Goal: Information Seeking & Learning: Find specific page/section

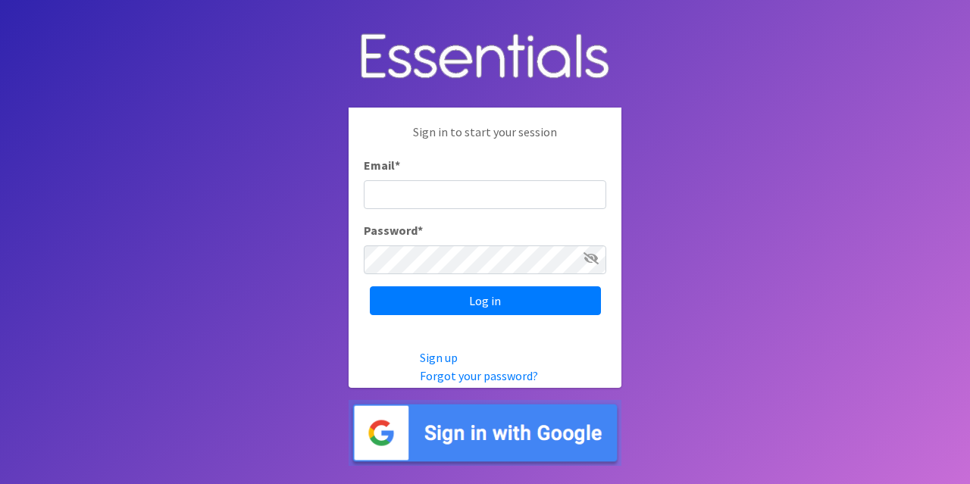
click at [517, 448] on img at bounding box center [485, 433] width 273 height 66
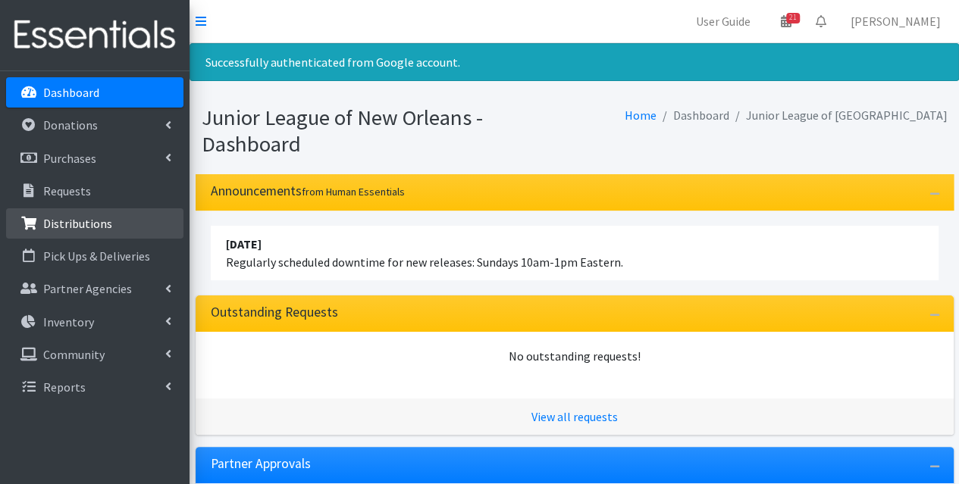
click at [91, 225] on p "Distributions" at bounding box center [77, 223] width 69 height 15
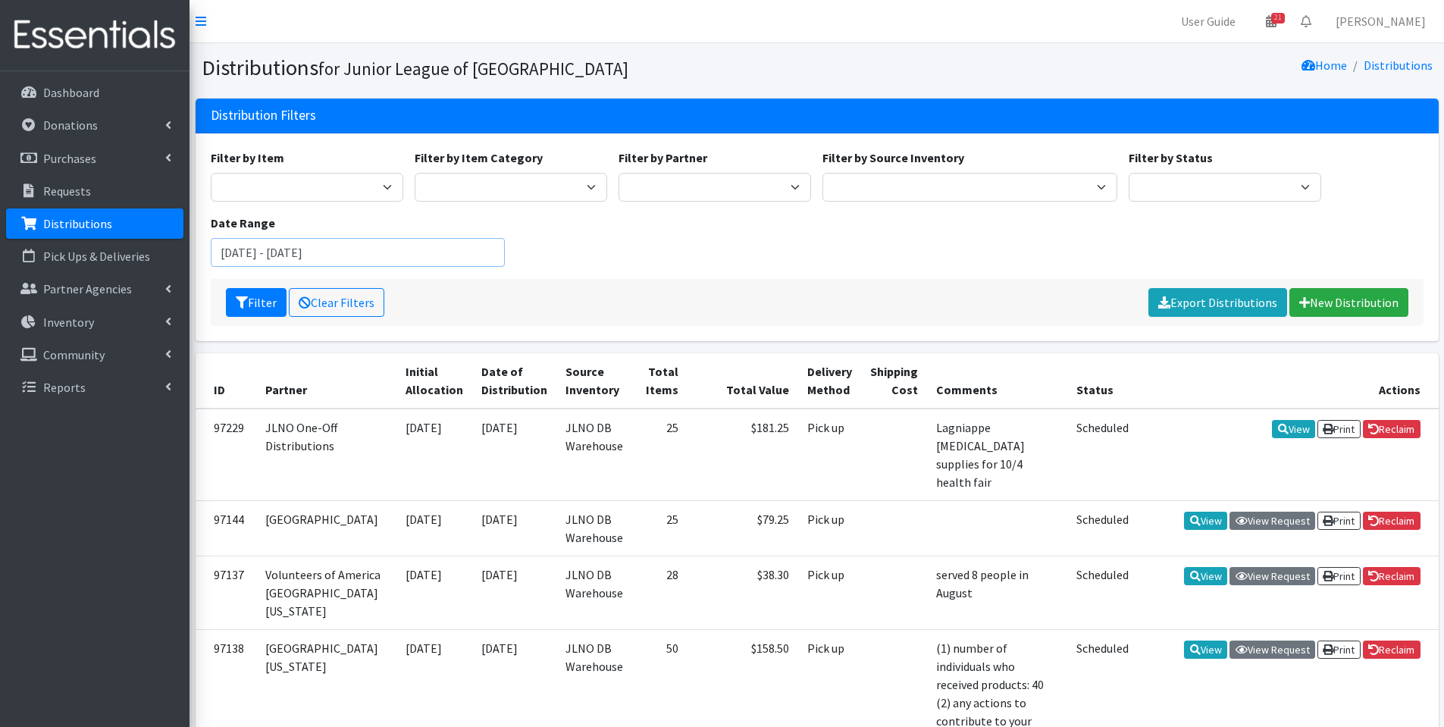
click at [301, 257] on input "[DATE] - [DATE]" at bounding box center [358, 252] width 295 height 29
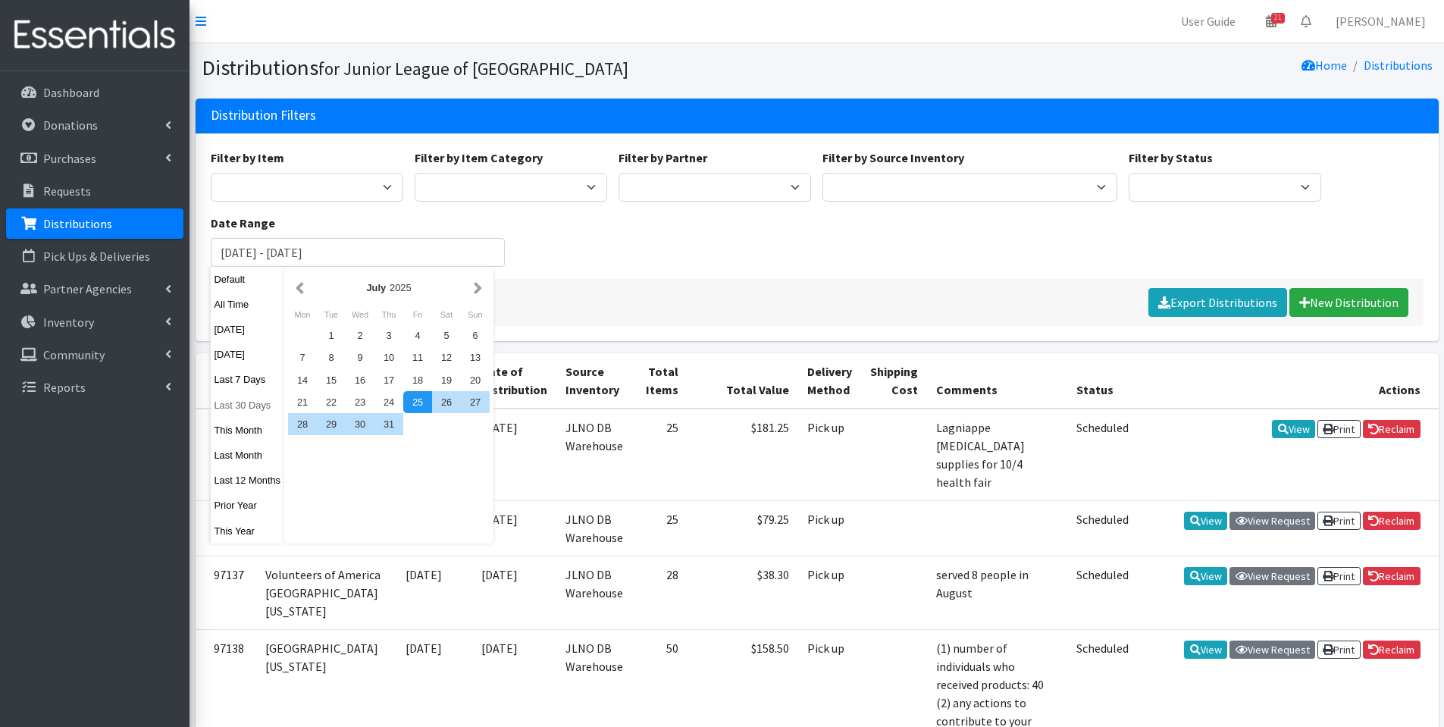
click at [254, 403] on button "Last 30 Days" at bounding box center [248, 405] width 74 height 22
type input "August 27, 2025 - September 25, 2025"
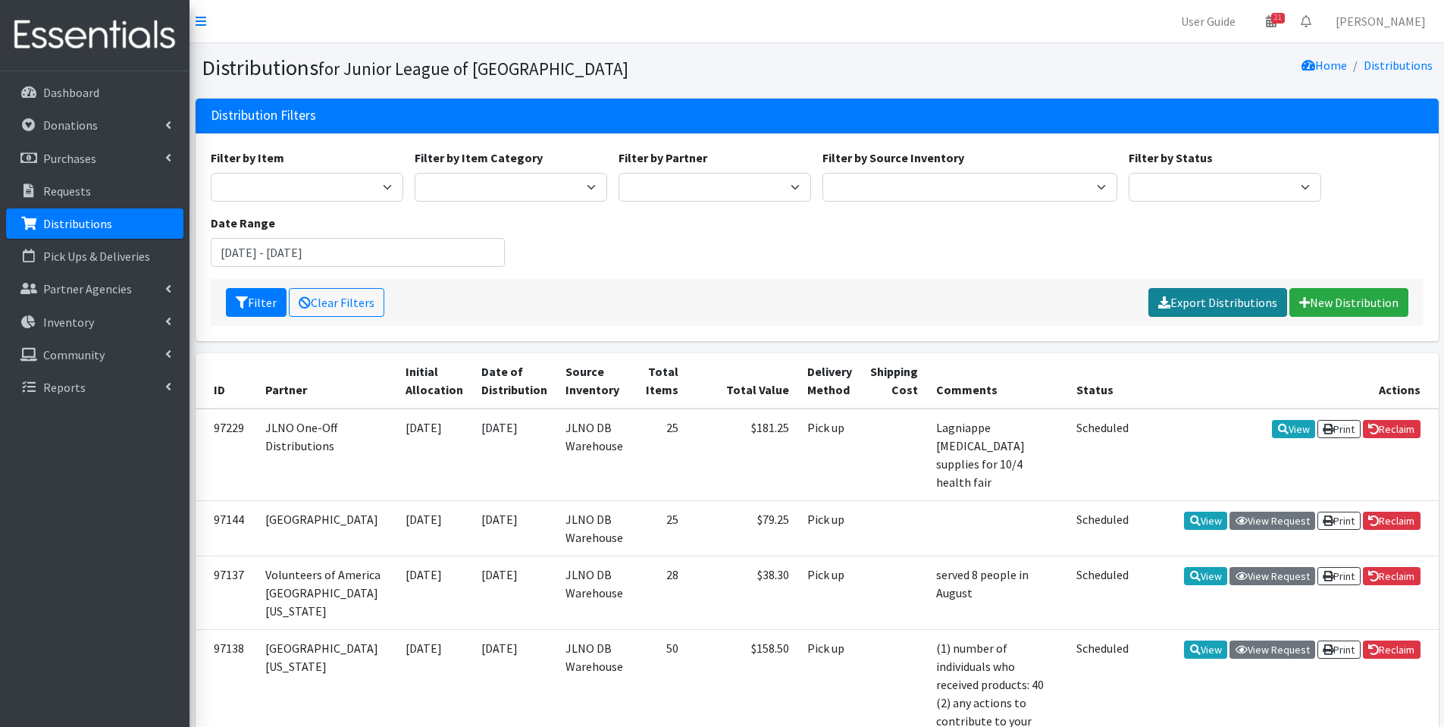
click at [958, 311] on link "Export Distributions" at bounding box center [1217, 302] width 139 height 29
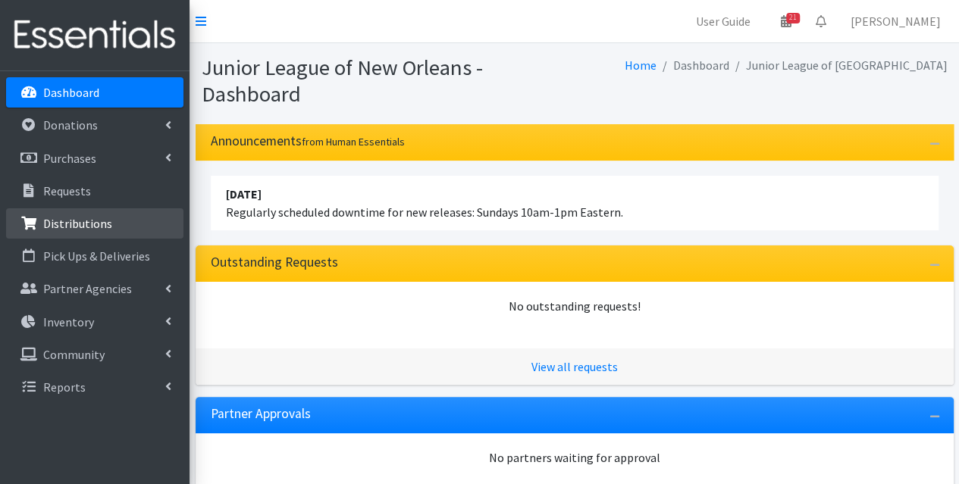
click at [74, 219] on p "Distributions" at bounding box center [77, 223] width 69 height 15
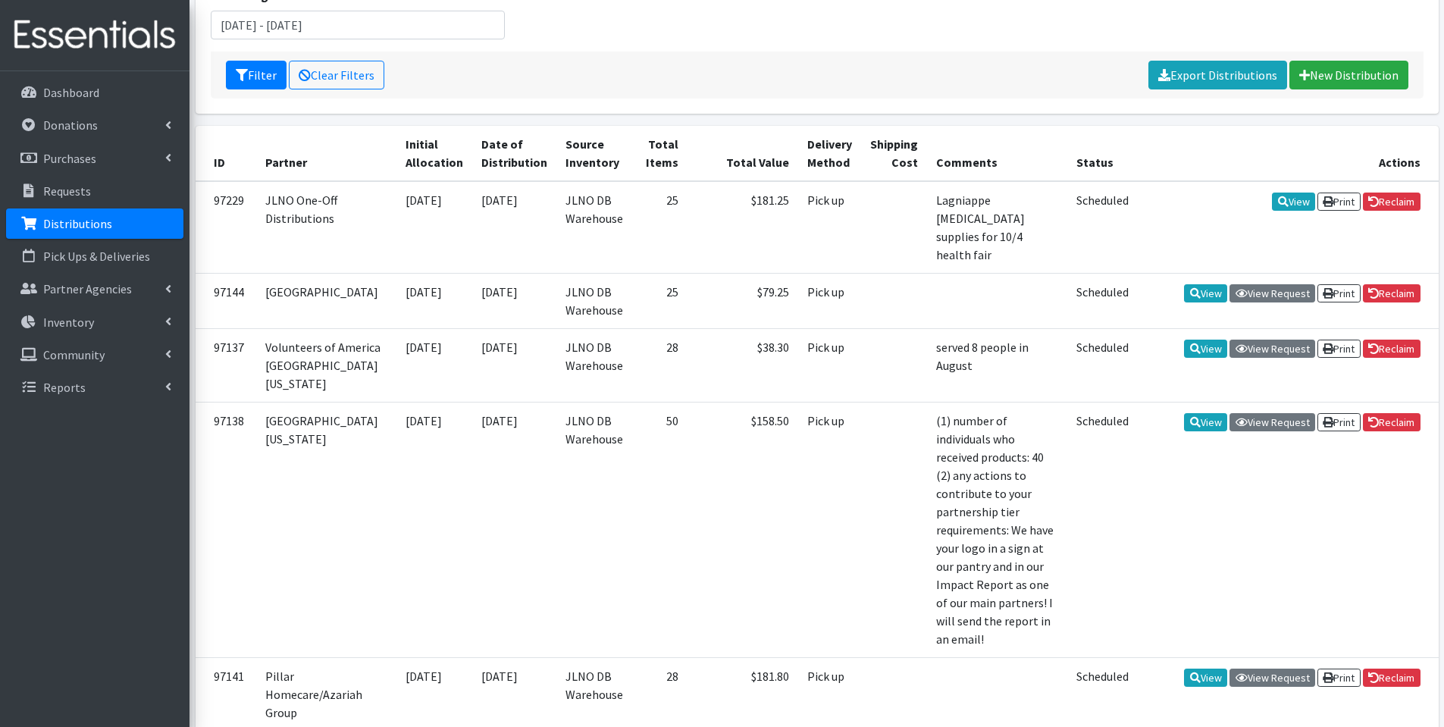
scroll to position [152, 0]
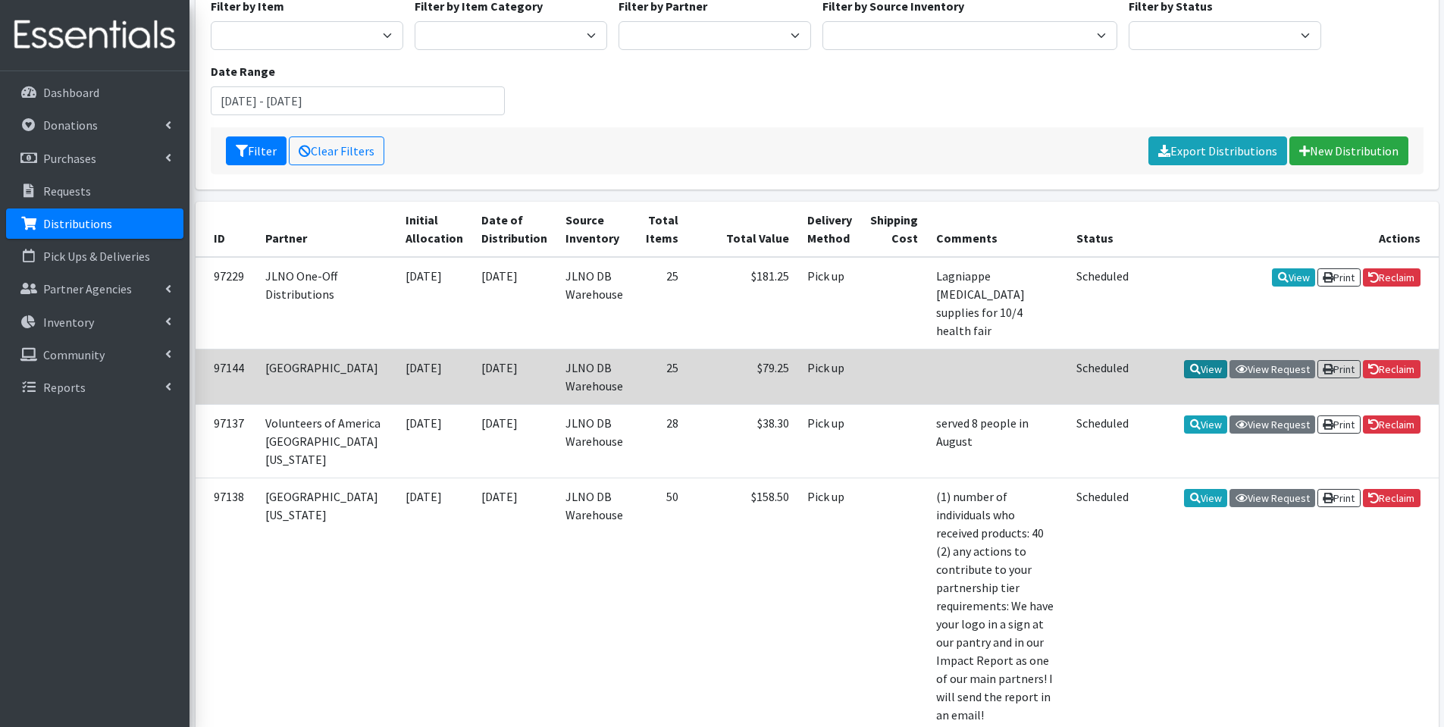
click at [958, 360] on link "View" at bounding box center [1205, 369] width 43 height 18
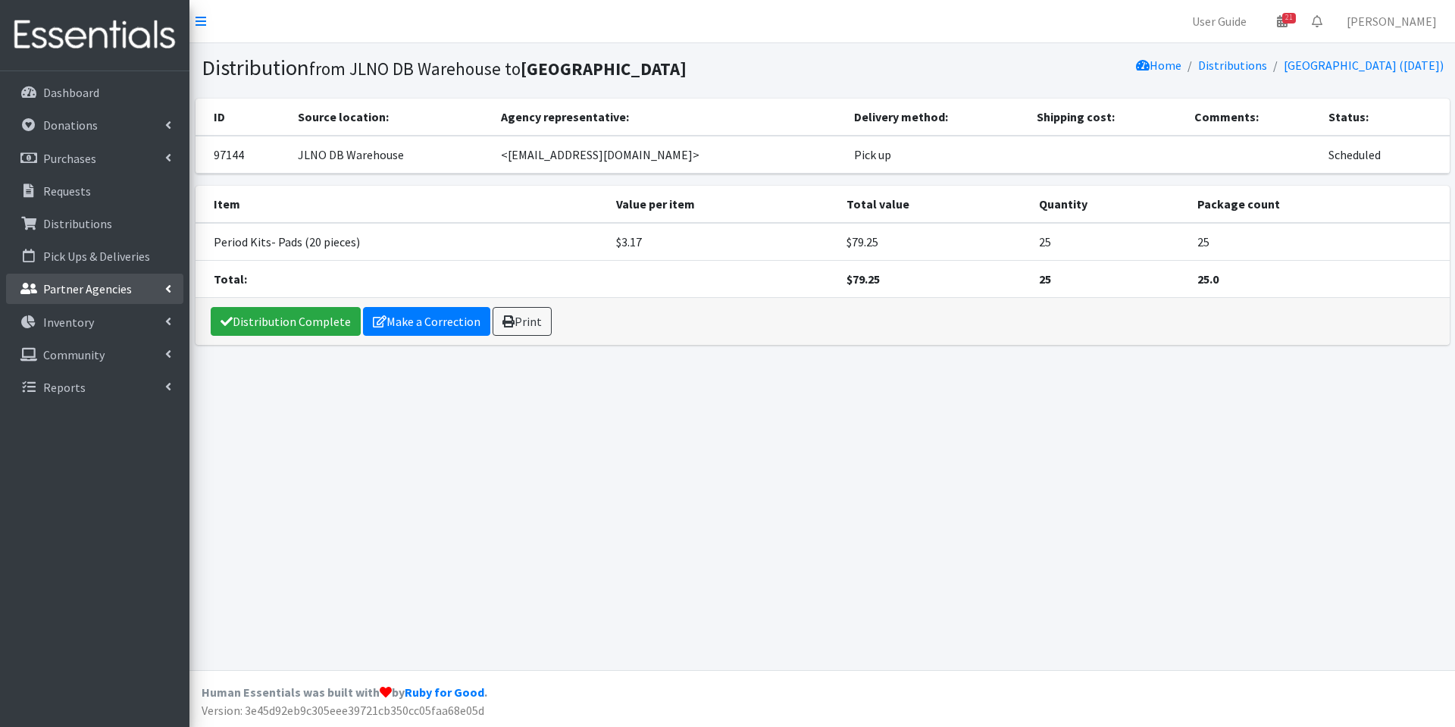
click at [108, 293] on p "Partner Agencies" at bounding box center [87, 288] width 89 height 15
click at [104, 324] on link "All Partners" at bounding box center [94, 322] width 177 height 30
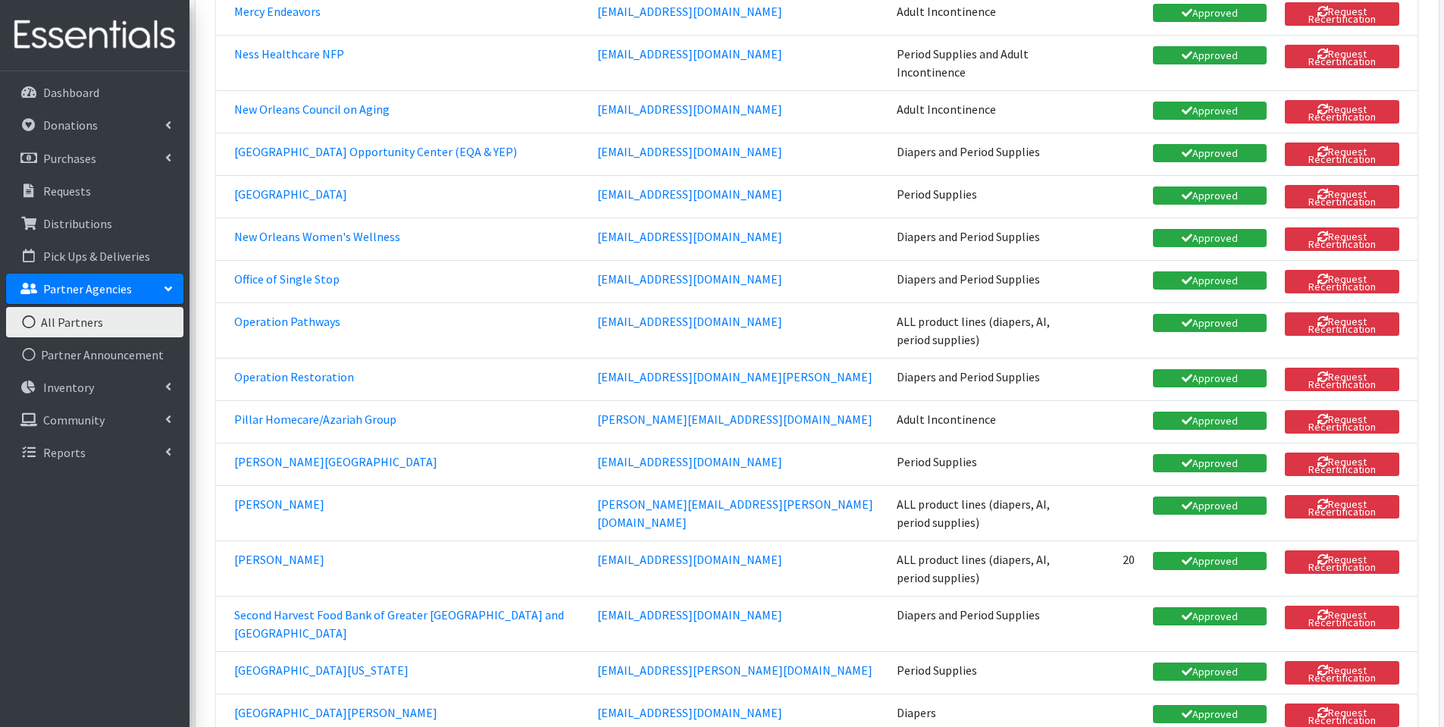
scroll to position [909, 0]
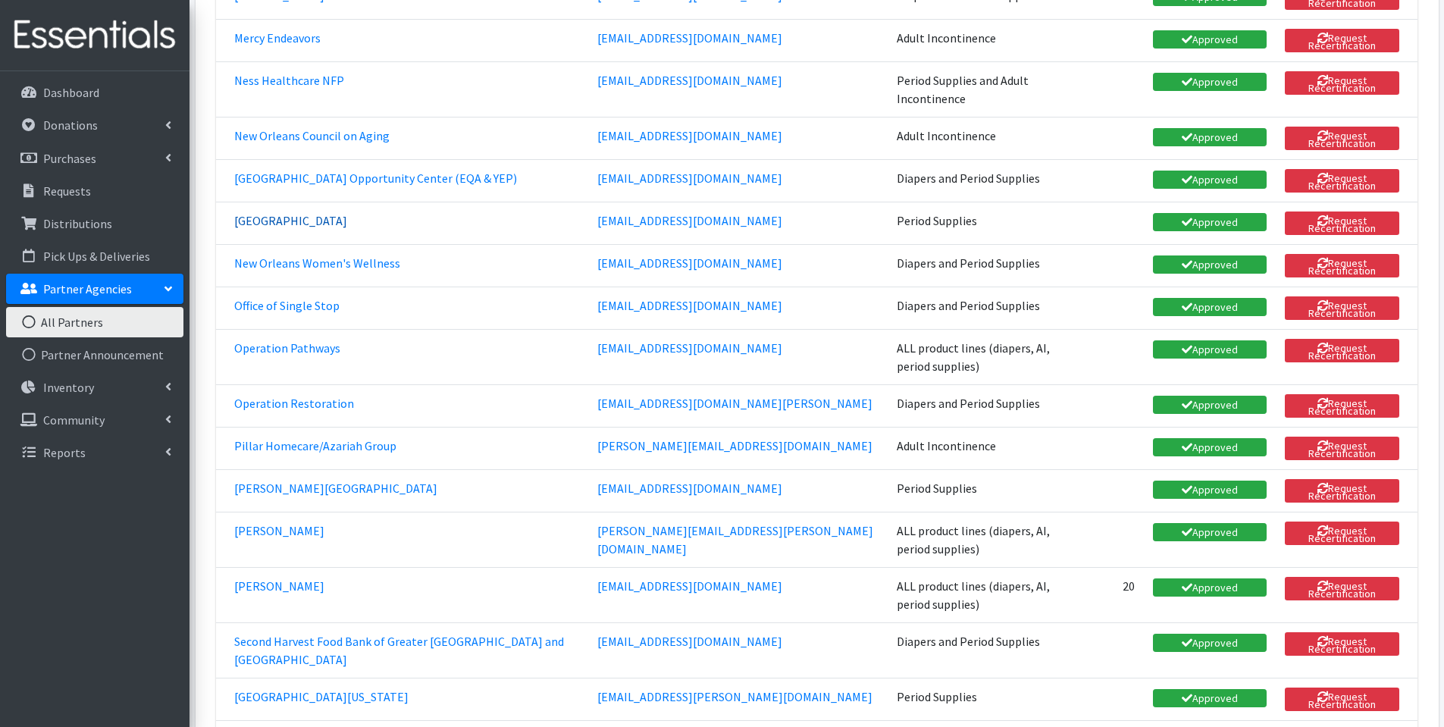
click at [329, 213] on link "[GEOGRAPHIC_DATA]" at bounding box center [290, 220] width 113 height 15
